Goal: Task Accomplishment & Management: Use online tool/utility

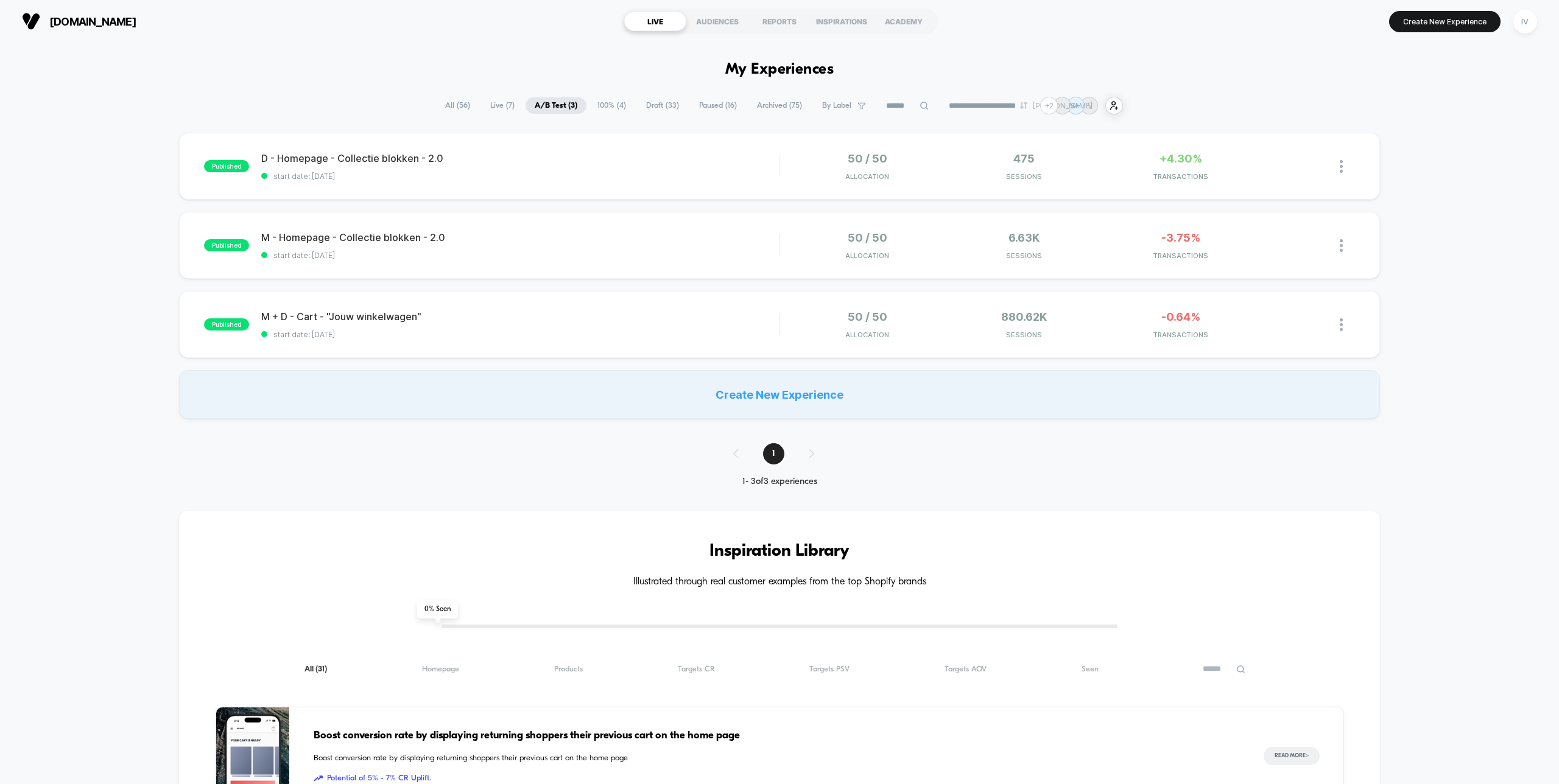
click at [708, 187] on div "published D - Homepage - Collectie blokken - 2.0 start date: [DATE] 50 / 50 All…" at bounding box center [780, 166] width 1200 height 67
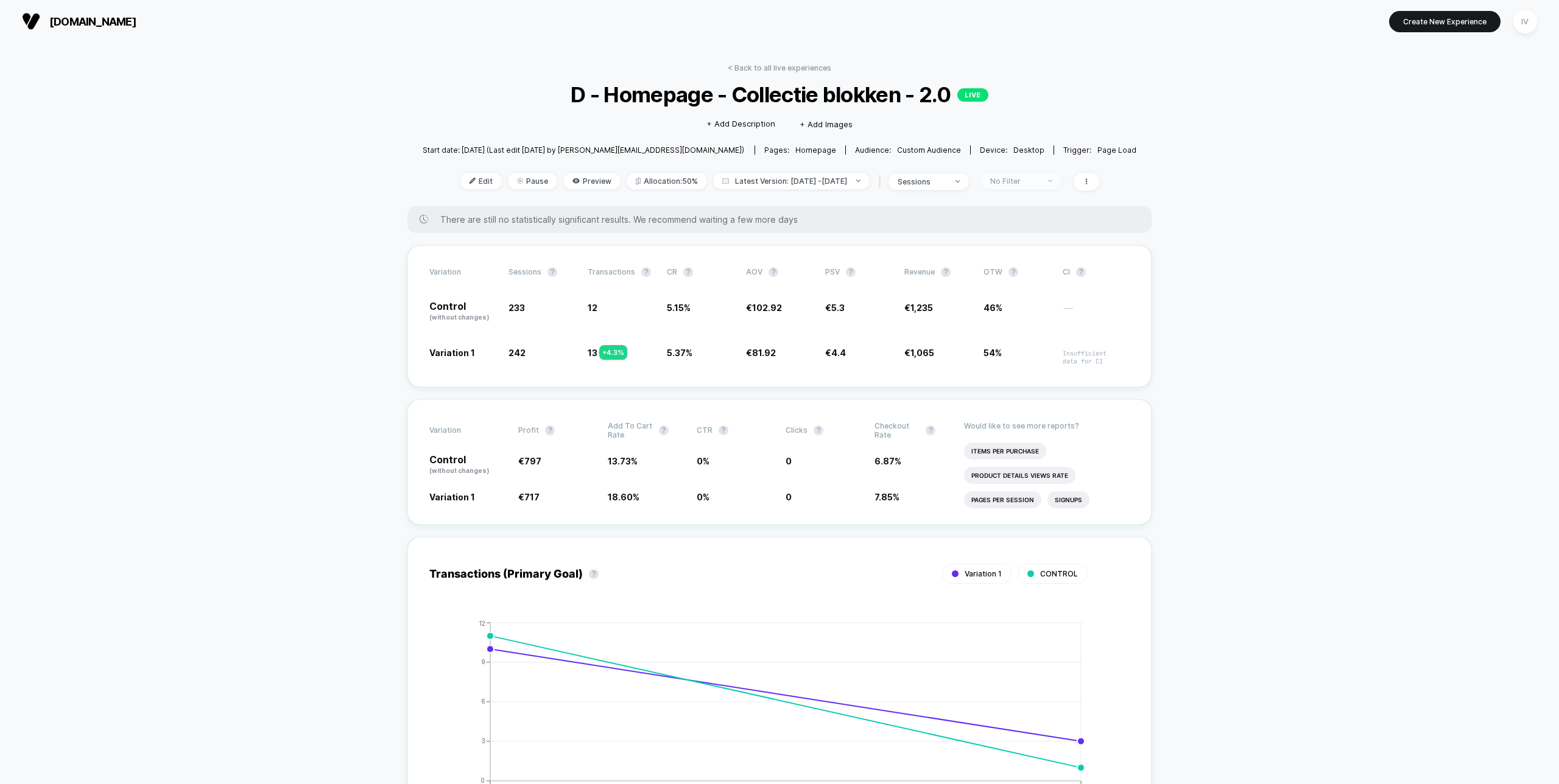
click at [1051, 185] on span "No Filter" at bounding box center [1021, 182] width 80 height 17
click at [1049, 272] on span "Returning Visitors" at bounding box center [1030, 275] width 70 height 11
click at [1035, 359] on button "Save" at bounding box center [1032, 357] width 112 height 20
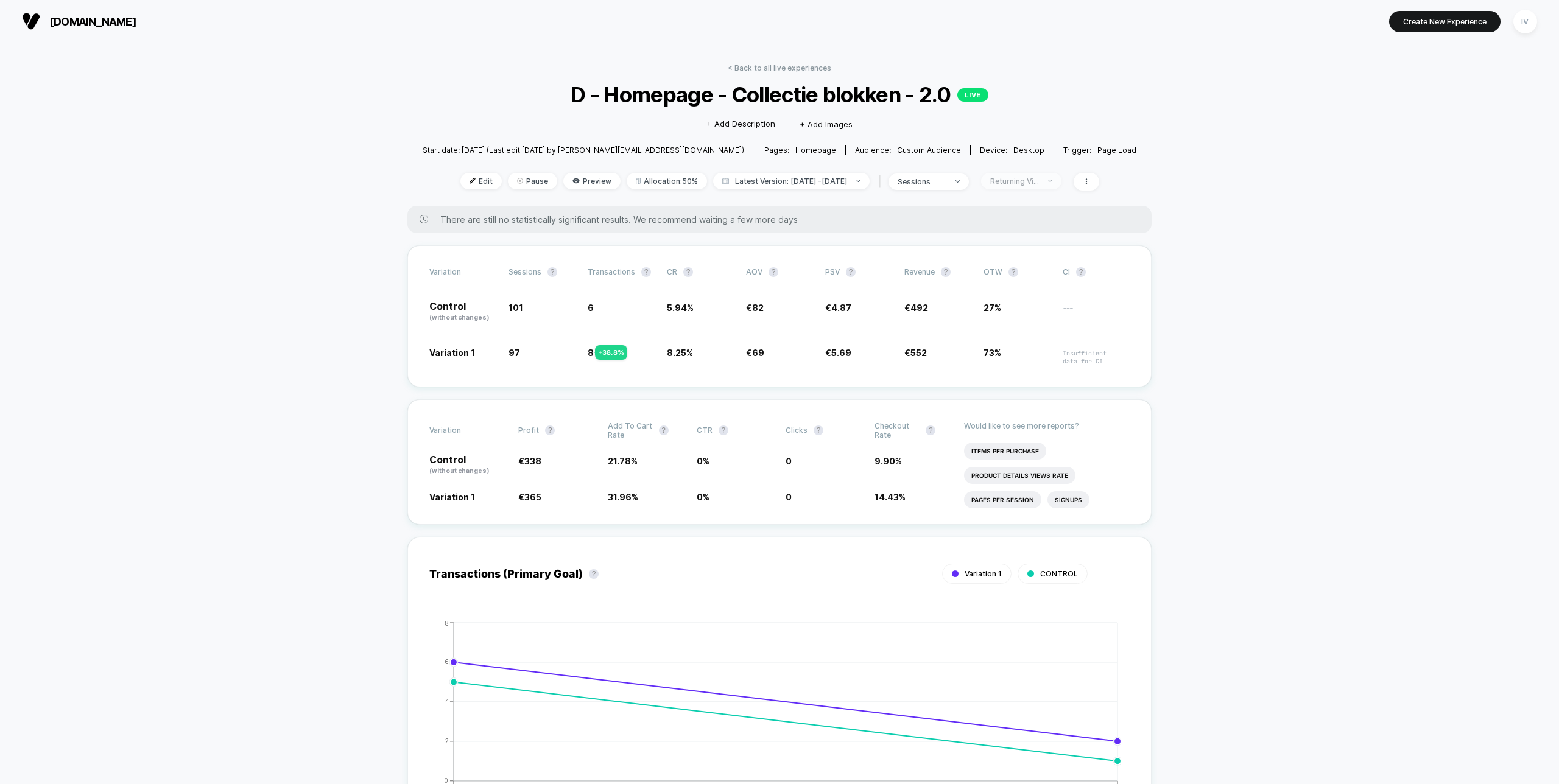
click at [1039, 179] on div "Returning Visitors" at bounding box center [1014, 181] width 48 height 9
click at [1010, 299] on span "New Visitors" at bounding box center [1020, 300] width 50 height 11
click at [1033, 357] on button "Save" at bounding box center [1032, 357] width 112 height 20
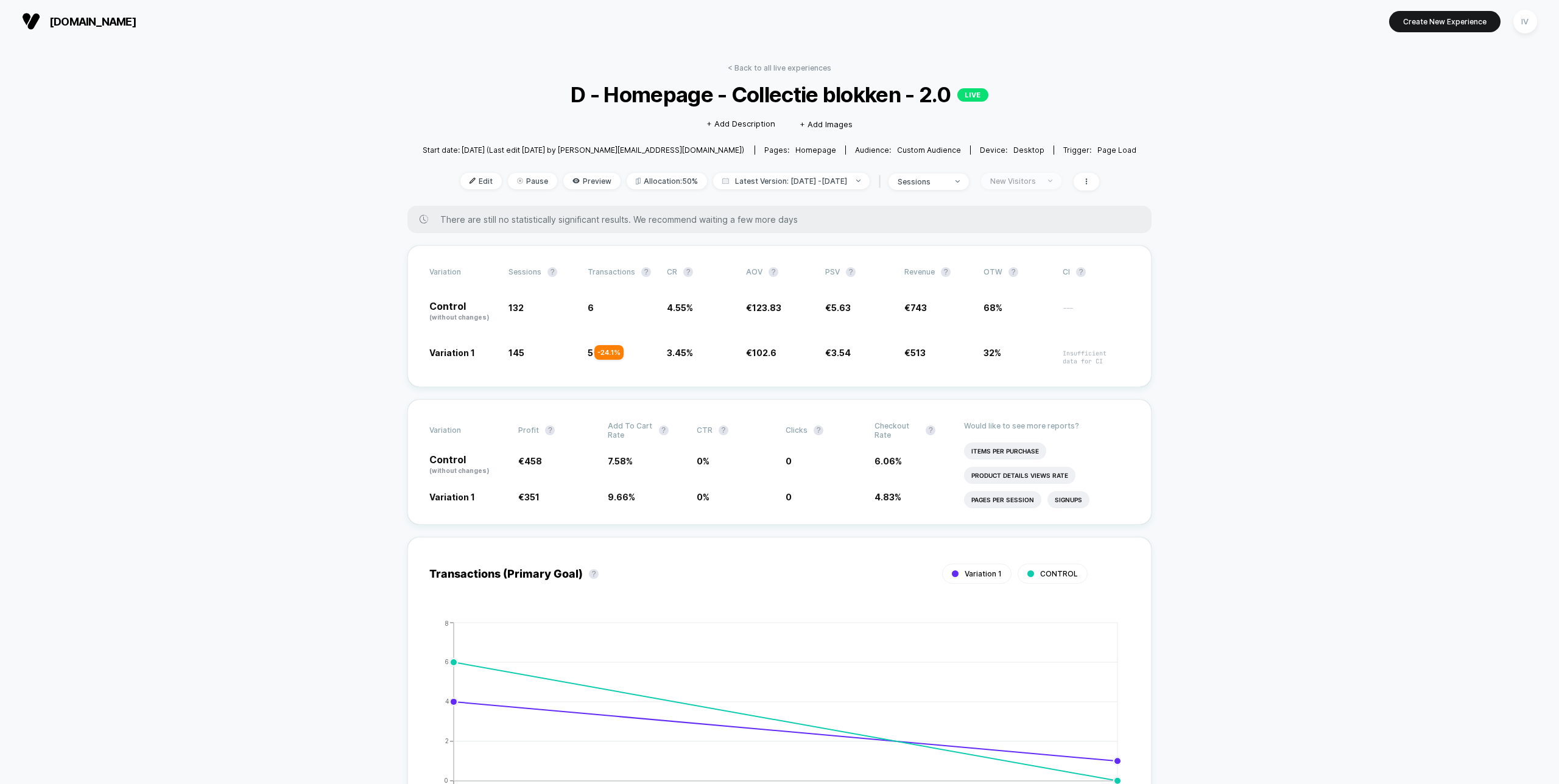
click at [1030, 184] on div "New Visitors" at bounding box center [1014, 181] width 48 height 9
click at [1007, 319] on span "No Filter" at bounding box center [1012, 324] width 34 height 11
click at [1021, 350] on button "Save" at bounding box center [1032, 357] width 112 height 20
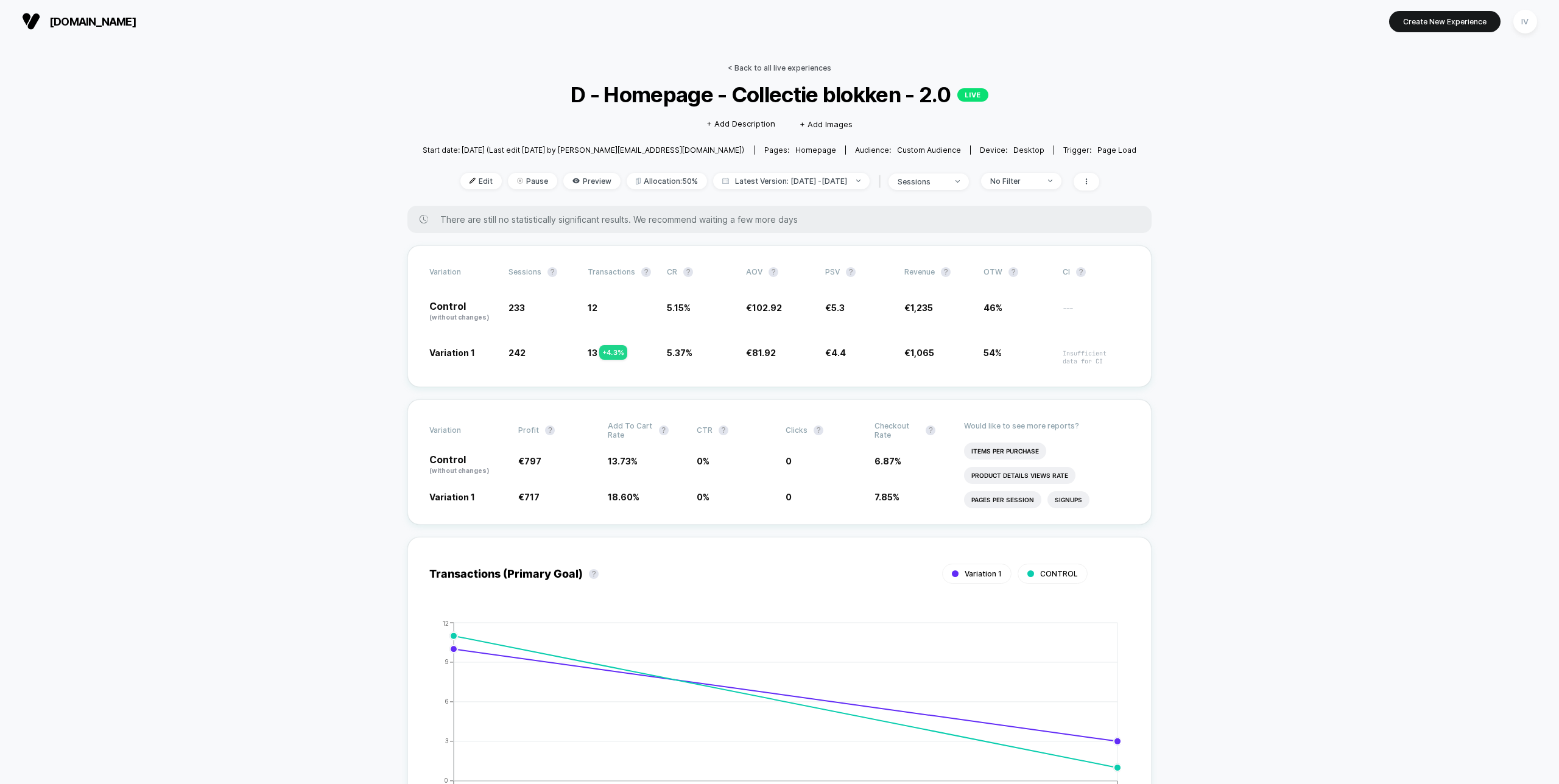
click at [768, 66] on link "< Back to all live experiences" at bounding box center [780, 68] width 104 height 9
